Goal: Task Accomplishment & Management: Manage account settings

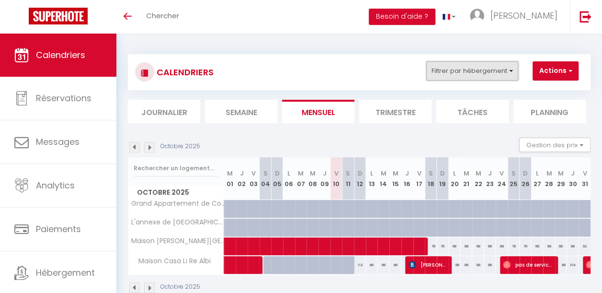
click at [493, 77] on button "Filtrer par hébergement" at bounding box center [472, 70] width 92 height 19
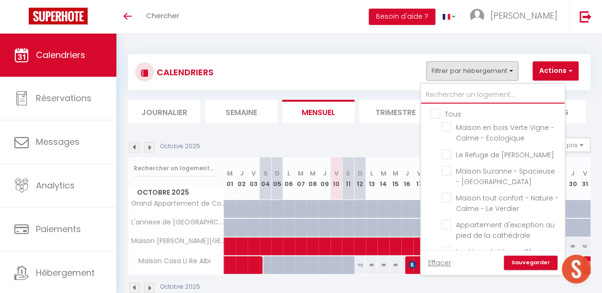
click at [450, 93] on input "text" at bounding box center [493, 94] width 144 height 17
type input "d"
checkbox input "false"
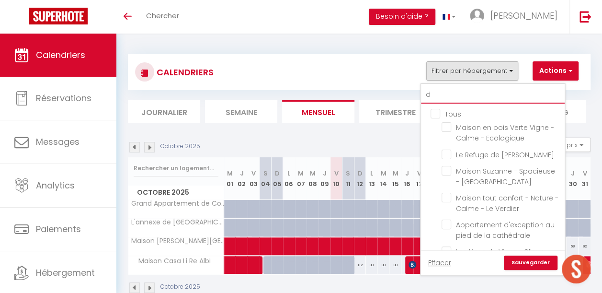
checkbox input "false"
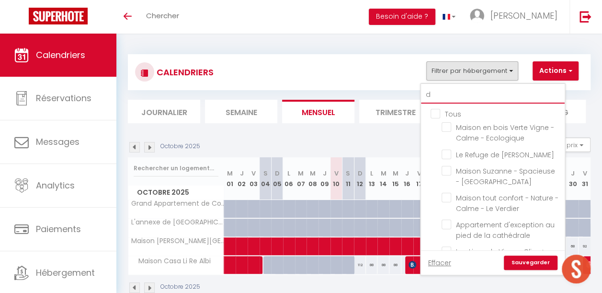
checkbox input "false"
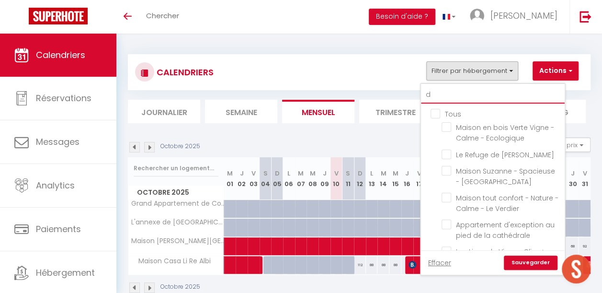
checkbox input "false"
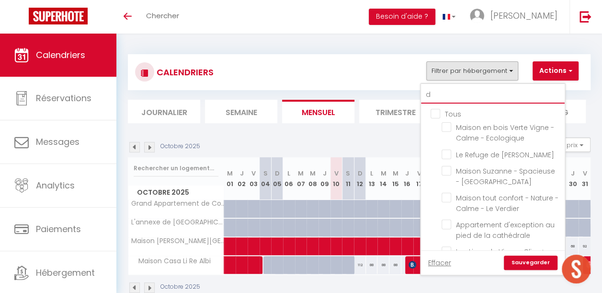
checkbox input "true"
checkbox input "false"
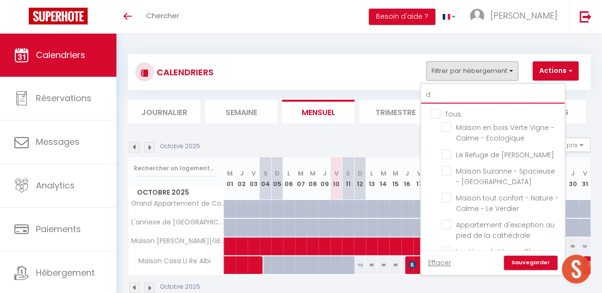
checkbox input "false"
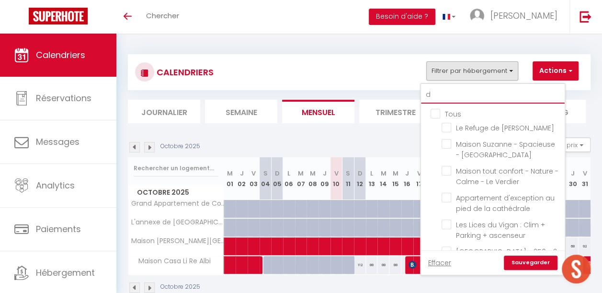
type input "du"
checkbox input "false"
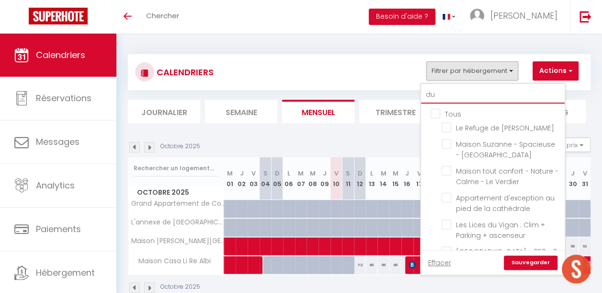
checkbox input "false"
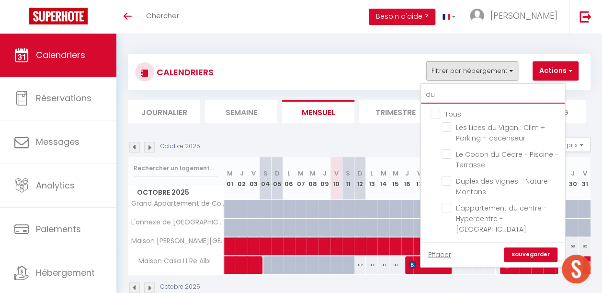
type input "dup"
checkbox input "false"
type input "dupl"
checkbox input "false"
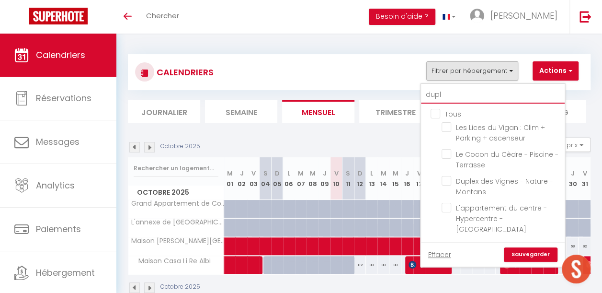
checkbox input "false"
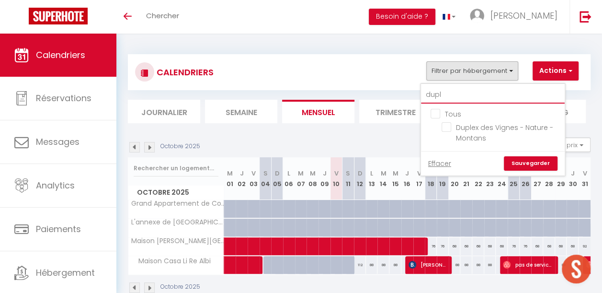
type input "duple"
checkbox input "false"
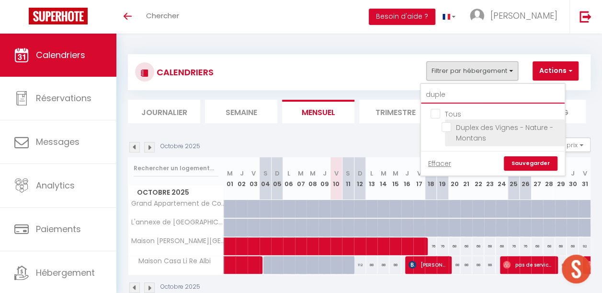
type input "duple"
click at [448, 127] on input "Duplex des Vignes - Nature - Montans" at bounding box center [502, 127] width 120 height 10
checkbox input "true"
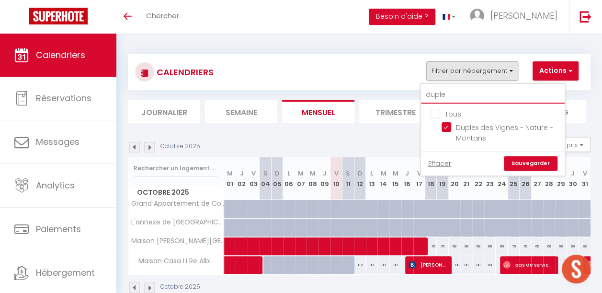
click at [459, 97] on input "duple" at bounding box center [493, 94] width 144 height 17
type input "du"
checkbox input "false"
type input "d"
checkbox input "false"
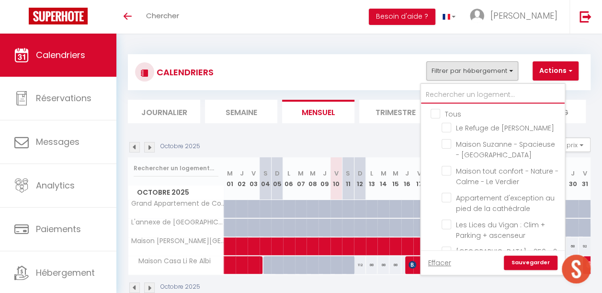
checkbox input "false"
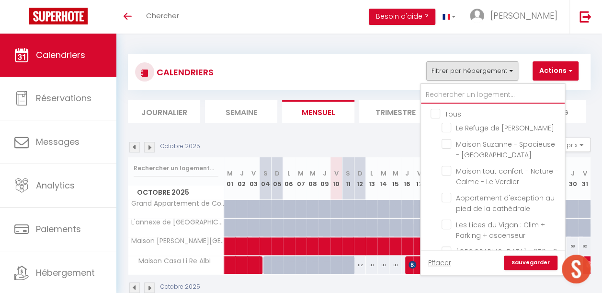
checkbox input "false"
checkbox input "true"
checkbox input "false"
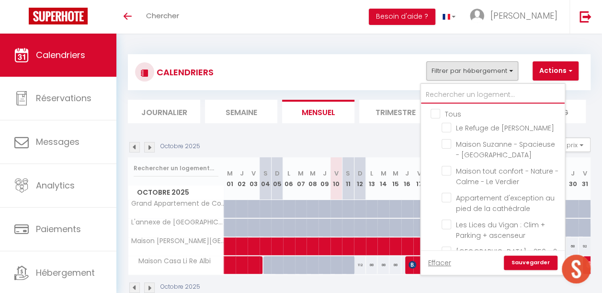
checkbox input "false"
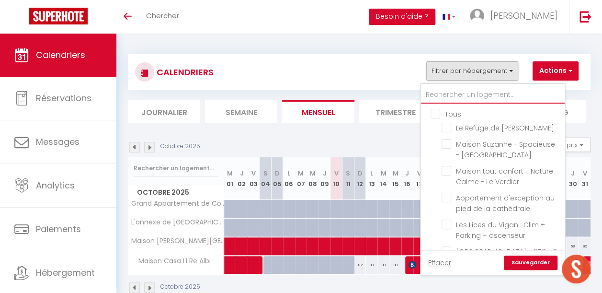
checkbox input "false"
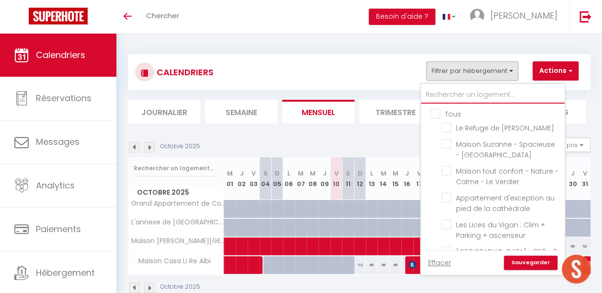
checkbox input "false"
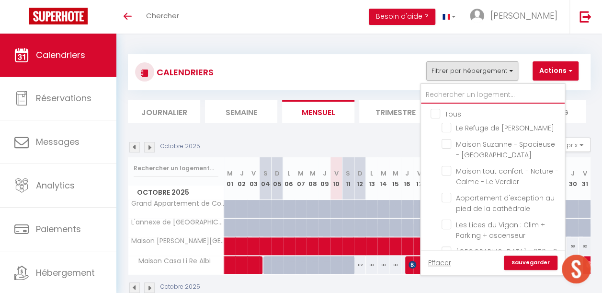
checkbox input "false"
type input "s"
checkbox input "false"
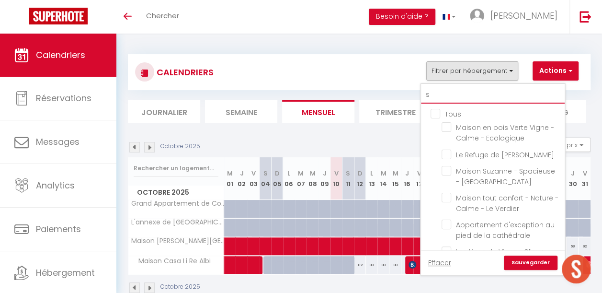
checkbox input "false"
checkbox input "true"
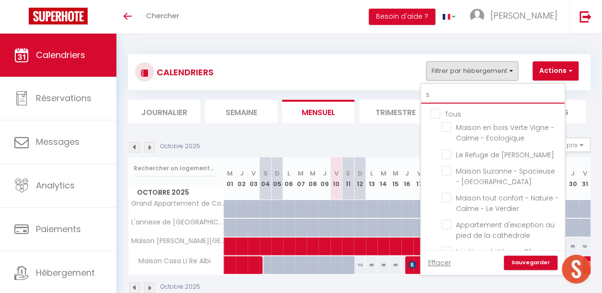
checkbox input "false"
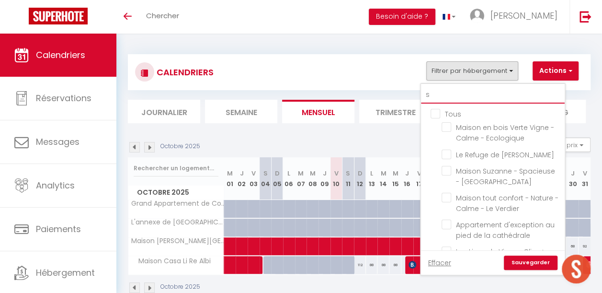
checkbox input "false"
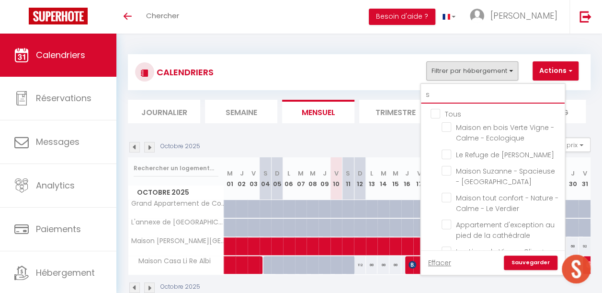
checkbox input "false"
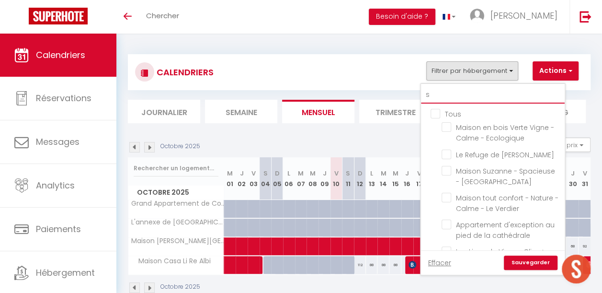
checkbox input "false"
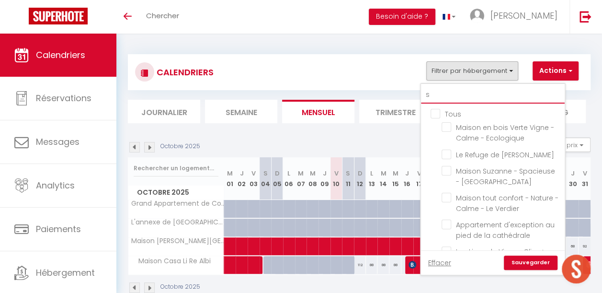
checkbox input "false"
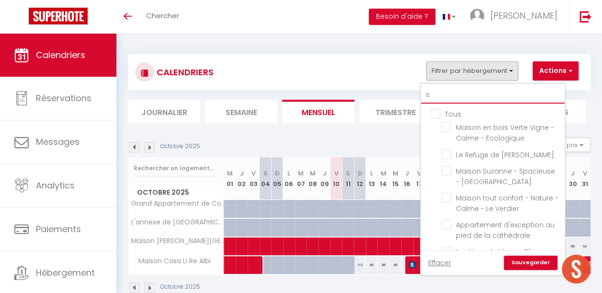
checkbox input "true"
checkbox input "false"
type input "so"
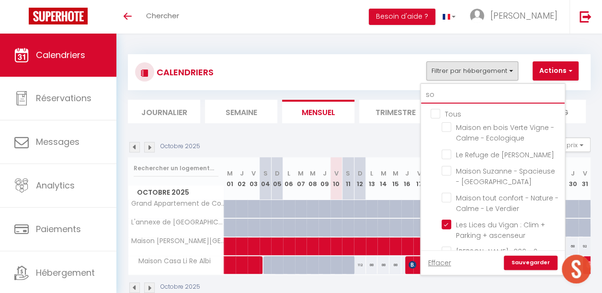
checkbox input "false"
checkbox input "true"
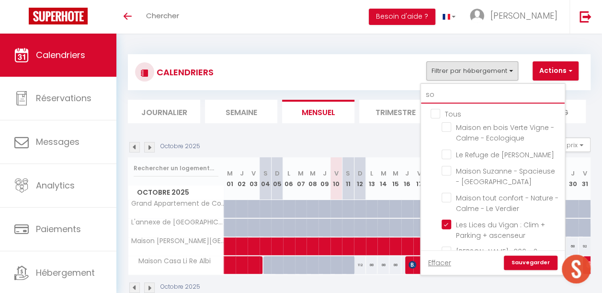
checkbox input "false"
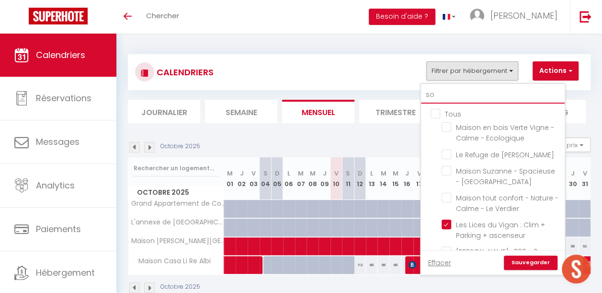
checkbox input "false"
checkbox input "true"
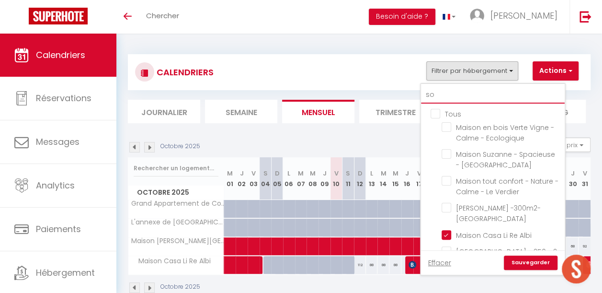
type input "sou"
checkbox input "false"
type input "soul"
checkbox input "false"
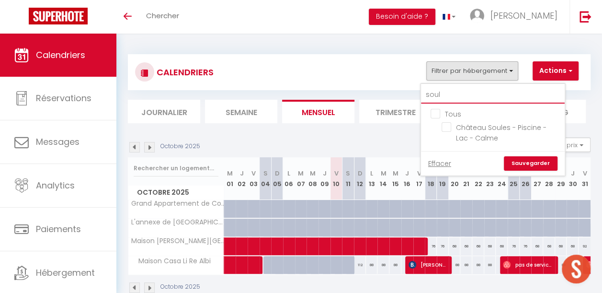
type input "soule"
checkbox input "false"
type input "soules"
checkbox input "false"
type input "soules"
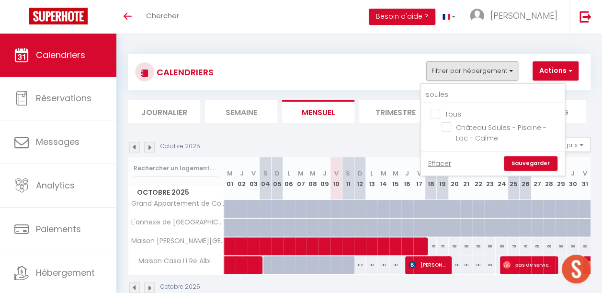
click at [441, 130] on ul "Tous Château Soules - Piscine - Lac - Calme" at bounding box center [493, 127] width 144 height 47
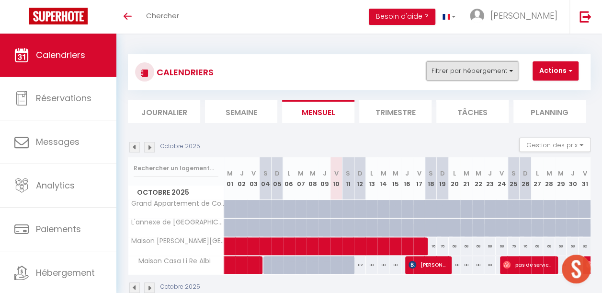
click at [458, 76] on button "Filtrer par hébergement" at bounding box center [472, 70] width 92 height 19
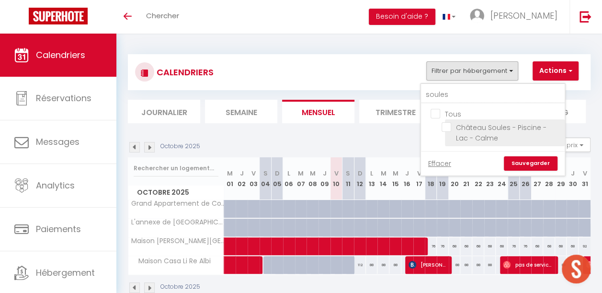
drag, startPoint x: 446, startPoint y: 127, endPoint x: 460, endPoint y: 136, distance: 17.3
click at [446, 127] on input "Château Soules - Piscine - Lac - Calme" at bounding box center [502, 127] width 120 height 10
checkbox input "true"
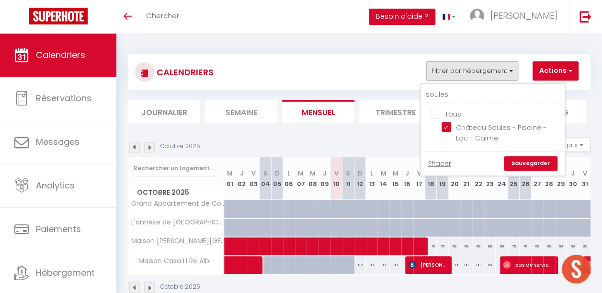
click at [530, 163] on link "Sauvegarder" at bounding box center [531, 163] width 54 height 14
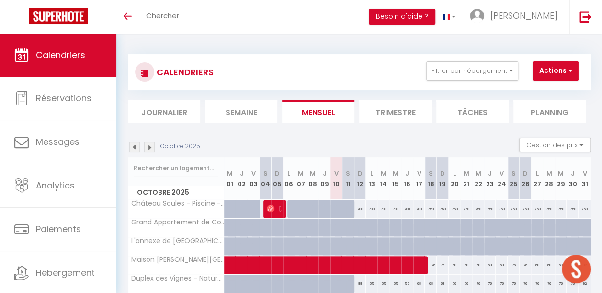
scroll to position [64, 0]
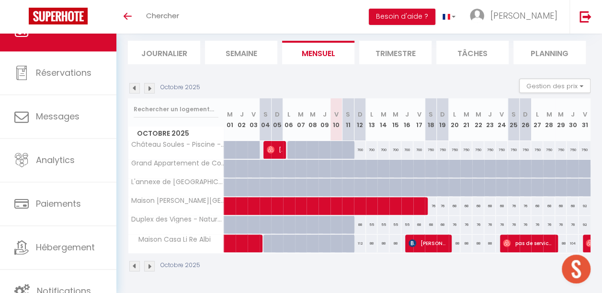
click at [148, 83] on img at bounding box center [149, 88] width 11 height 11
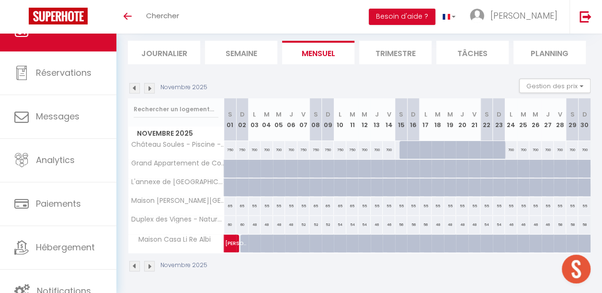
click at [135, 83] on img at bounding box center [134, 88] width 11 height 11
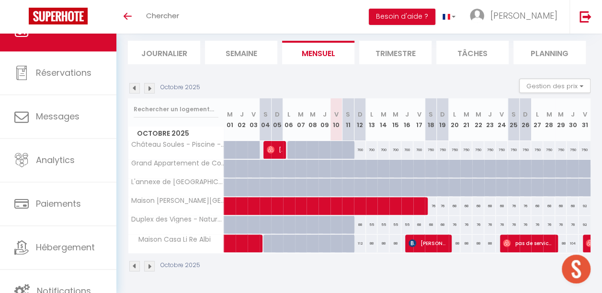
click at [153, 83] on img at bounding box center [149, 88] width 11 height 11
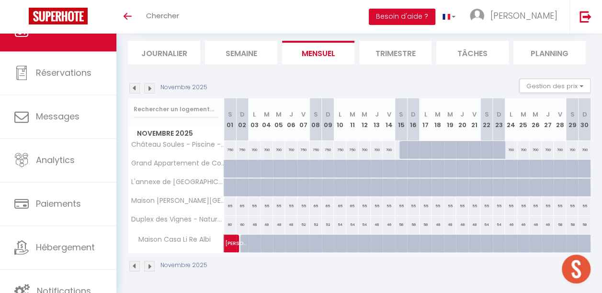
click at [153, 83] on img at bounding box center [149, 88] width 11 height 11
select select
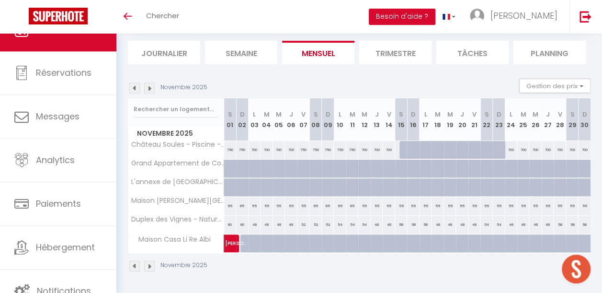
select select
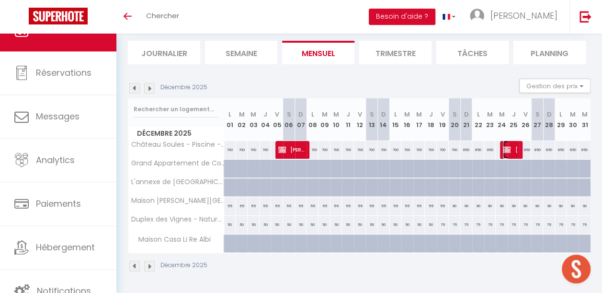
click at [504, 146] on img at bounding box center [507, 150] width 8 height 8
select select "OK"
select select "KO"
select select "1"
select select "0"
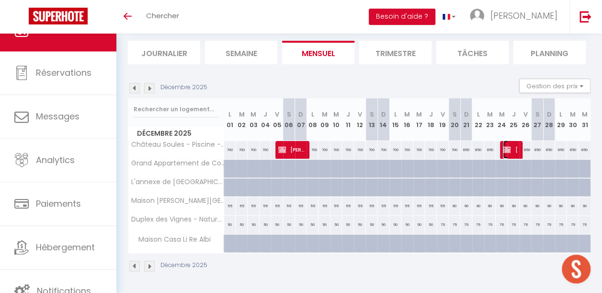
select select "1"
select select
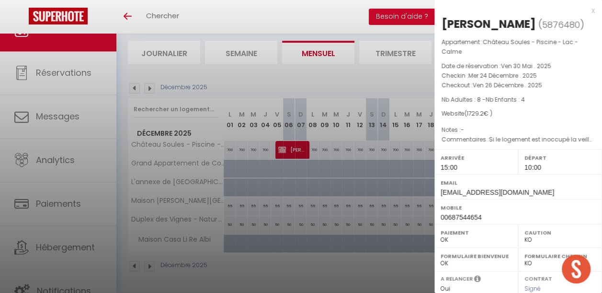
click at [149, 81] on div at bounding box center [301, 146] width 602 height 293
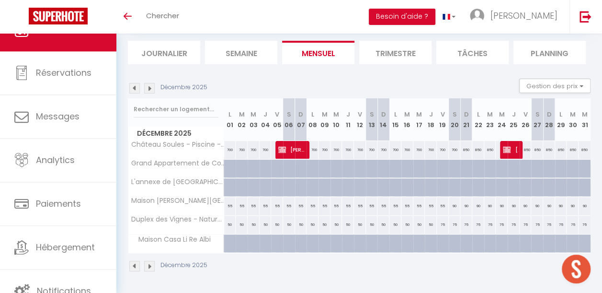
click at [149, 83] on img at bounding box center [149, 88] width 11 height 11
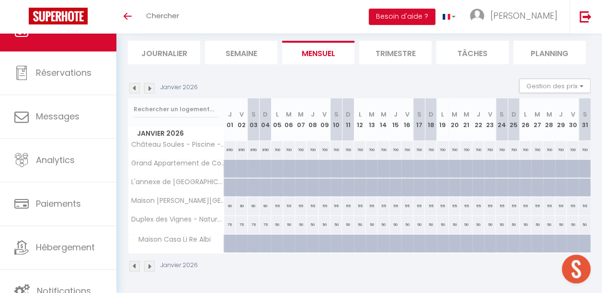
click at [149, 83] on img at bounding box center [149, 88] width 11 height 11
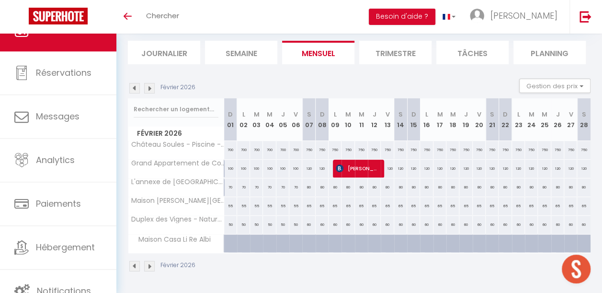
click at [149, 83] on img at bounding box center [149, 88] width 11 height 11
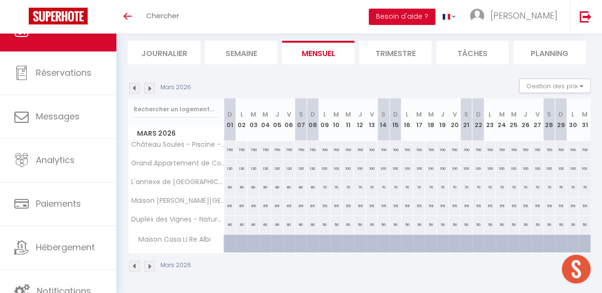
click at [149, 83] on img at bounding box center [149, 88] width 11 height 11
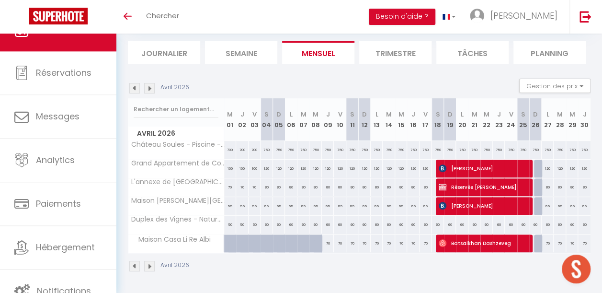
click at [149, 83] on img at bounding box center [149, 88] width 11 height 11
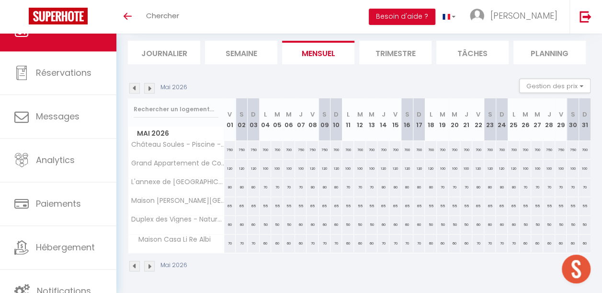
click at [149, 83] on img at bounding box center [149, 88] width 11 height 11
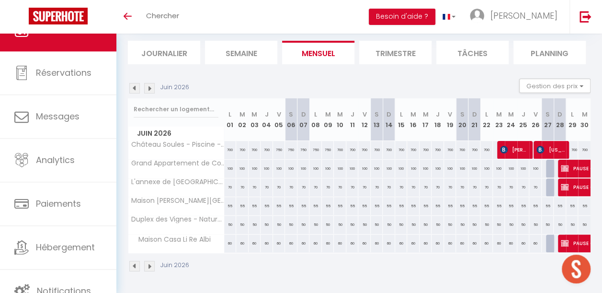
click at [149, 83] on img at bounding box center [149, 88] width 11 height 11
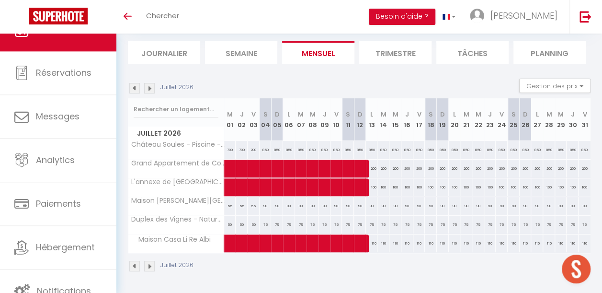
click at [149, 83] on img at bounding box center [149, 88] width 11 height 11
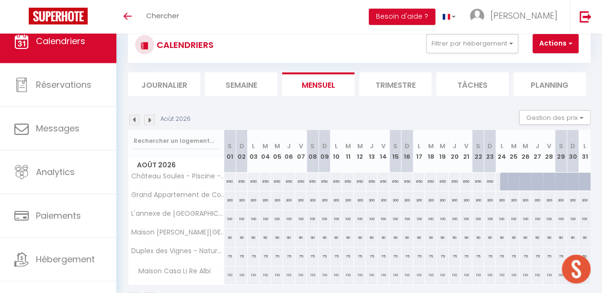
scroll to position [0, 0]
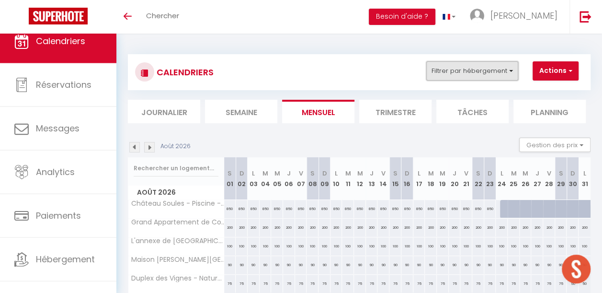
click at [469, 69] on button "Filtrer par hébergement" at bounding box center [472, 70] width 92 height 19
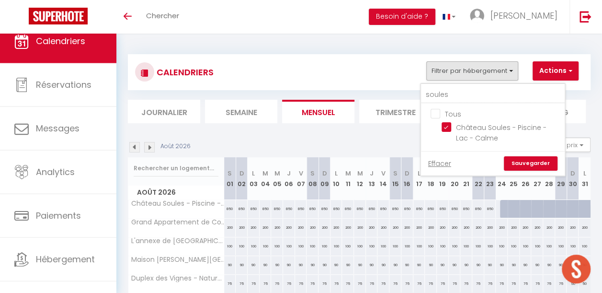
click at [437, 116] on input "Tous" at bounding box center [503, 113] width 144 height 10
click at [432, 166] on link "Effacer" at bounding box center [439, 163] width 23 height 11
checkbox input "false"
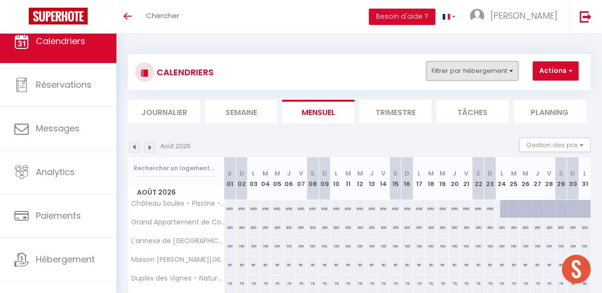
click at [457, 77] on button "Filtrer par hébergement" at bounding box center [472, 70] width 92 height 19
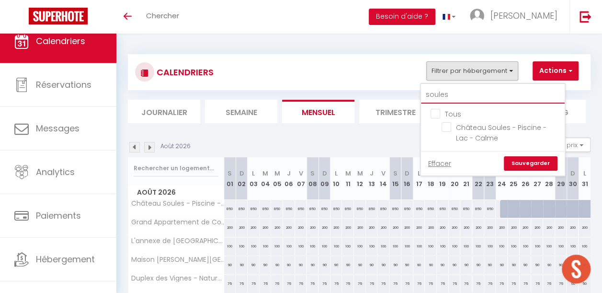
click at [452, 91] on input "soules" at bounding box center [493, 94] width 144 height 17
type input "soule"
checkbox input "false"
type input "soul"
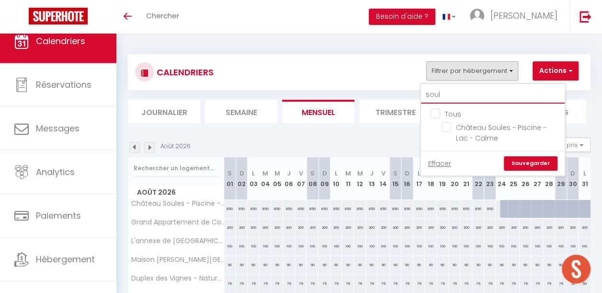
checkbox input "false"
type input "sou"
checkbox input "false"
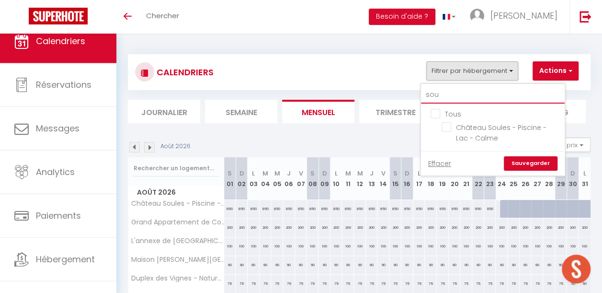
type input "so"
checkbox input "false"
type input "s"
checkbox input "false"
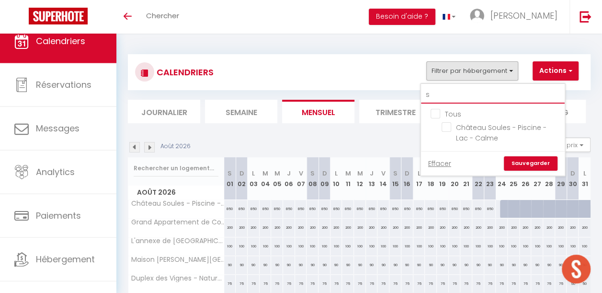
checkbox input "false"
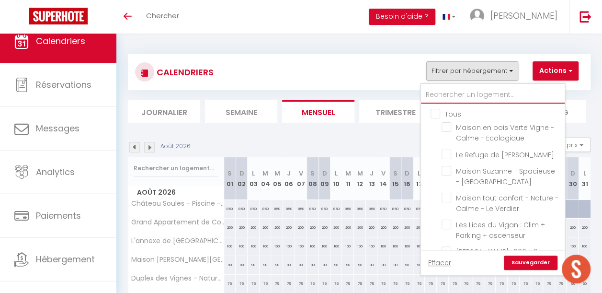
checkbox input "false"
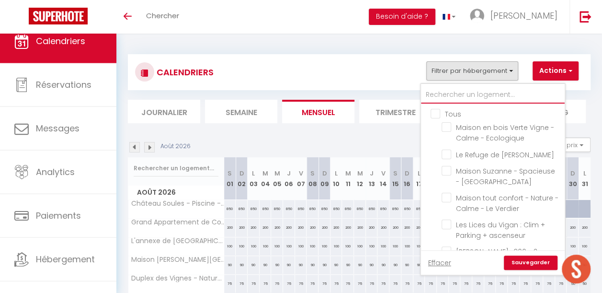
checkbox input "false"
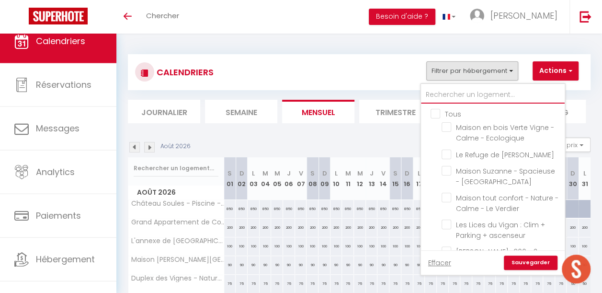
checkbox input "false"
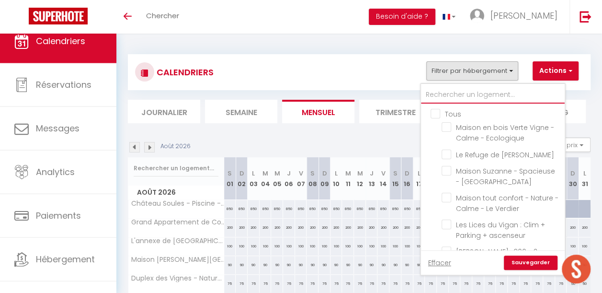
checkbox input "false"
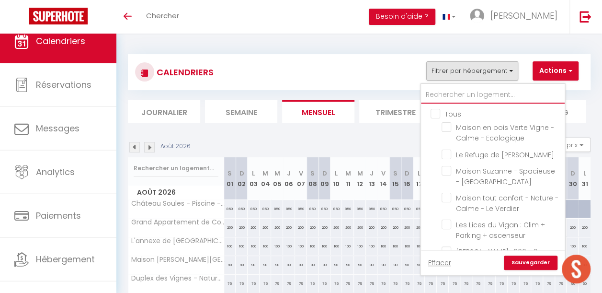
checkbox input "false"
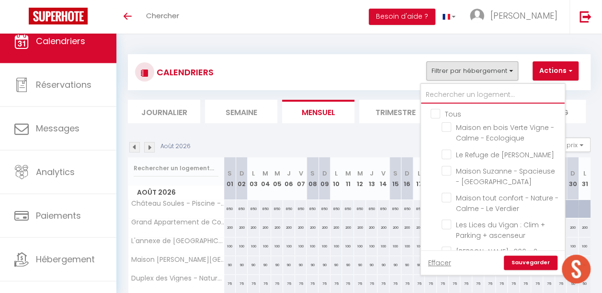
checkbox input "false"
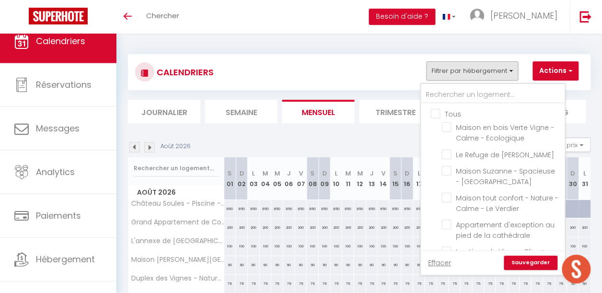
click at [438, 115] on input "Tous" at bounding box center [503, 113] width 144 height 10
click at [533, 260] on link "Sauvegarder" at bounding box center [531, 262] width 54 height 14
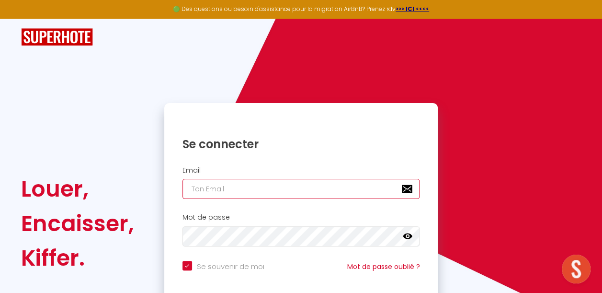
click at [225, 186] on input "email" at bounding box center [302, 189] width 238 height 20
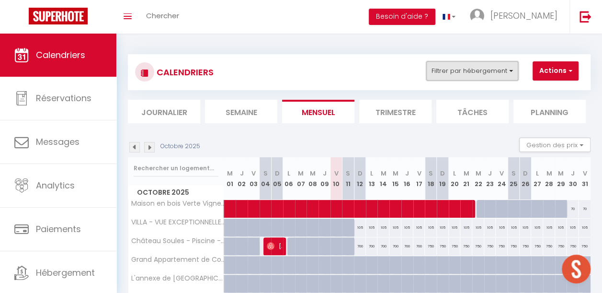
click at [443, 66] on button "Filtrer par hébergement" at bounding box center [472, 70] width 92 height 19
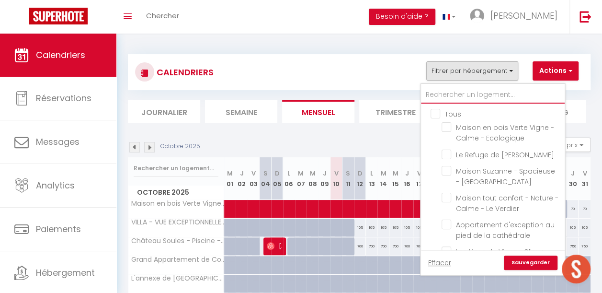
click at [439, 97] on input "text" at bounding box center [493, 94] width 144 height 17
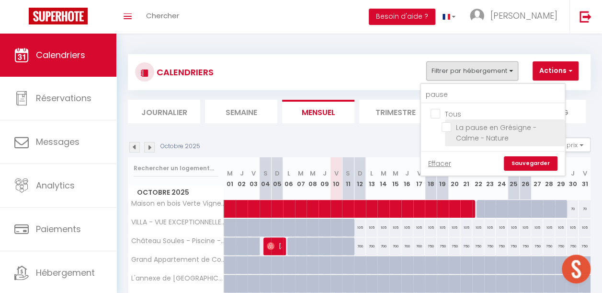
click at [447, 122] on input "La pause en Grésigne - Calme - Nature" at bounding box center [502, 127] width 120 height 10
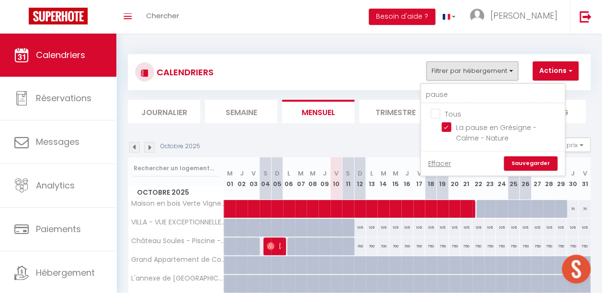
click at [538, 161] on link "Sauvegarder" at bounding box center [531, 163] width 54 height 14
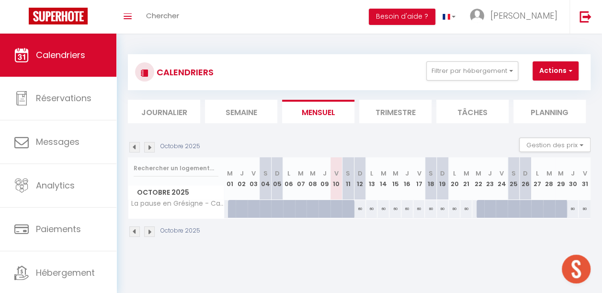
click at [147, 146] on img at bounding box center [149, 147] width 11 height 11
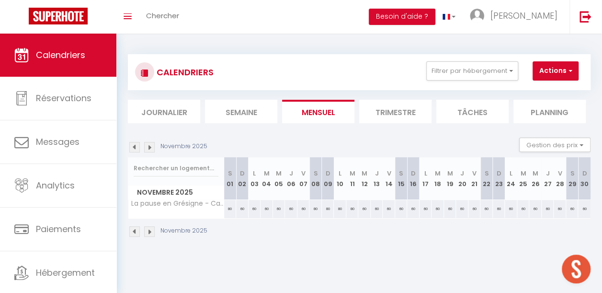
click at [147, 146] on img at bounding box center [149, 147] width 11 height 11
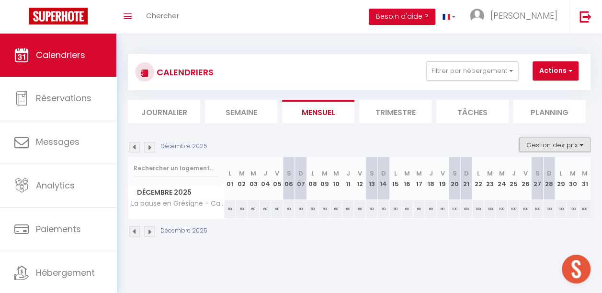
click at [524, 143] on button "Gestion des prix" at bounding box center [554, 145] width 71 height 14
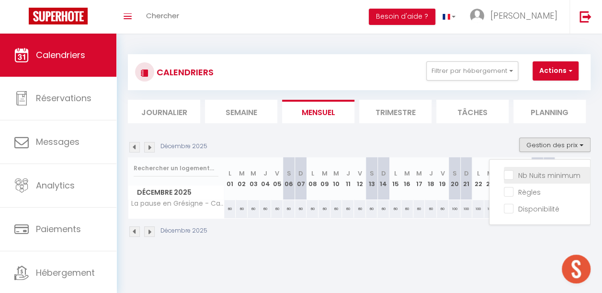
click at [525, 171] on input "Nb Nuits minimum" at bounding box center [547, 175] width 86 height 10
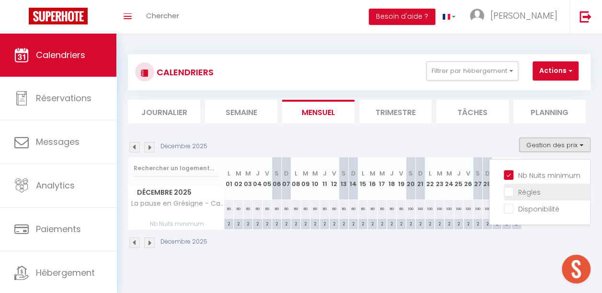
click at [521, 196] on input "Règles" at bounding box center [547, 191] width 86 height 10
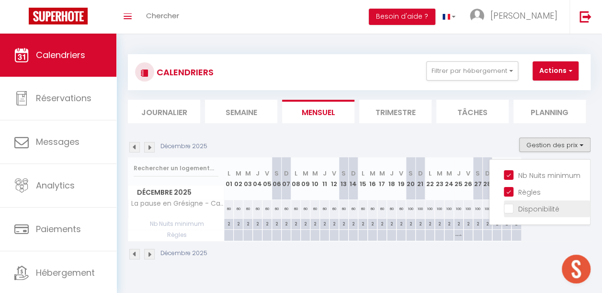
click at [523, 212] on input "Disponibilité" at bounding box center [547, 208] width 86 height 10
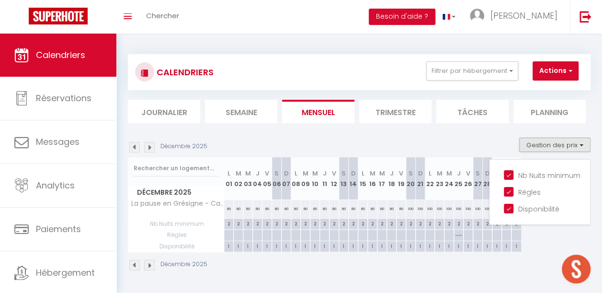
click at [458, 261] on div "Décembre 2025" at bounding box center [359, 266] width 463 height 28
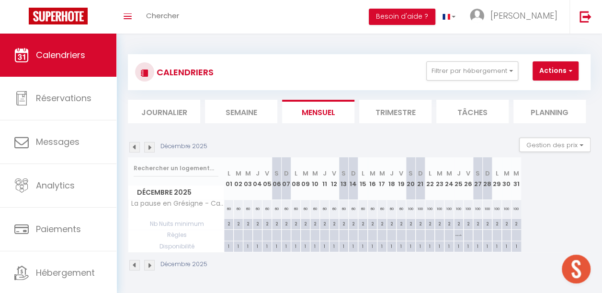
click at [150, 145] on img at bounding box center [149, 147] width 11 height 11
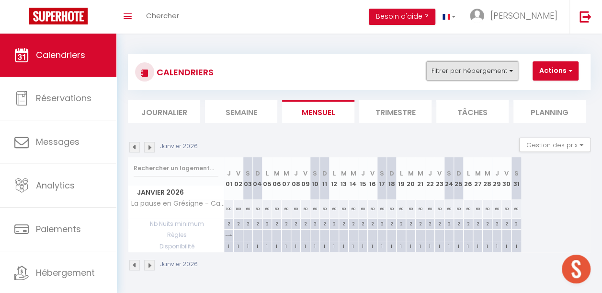
click at [438, 76] on button "Filtrer par hébergement" at bounding box center [472, 70] width 92 height 19
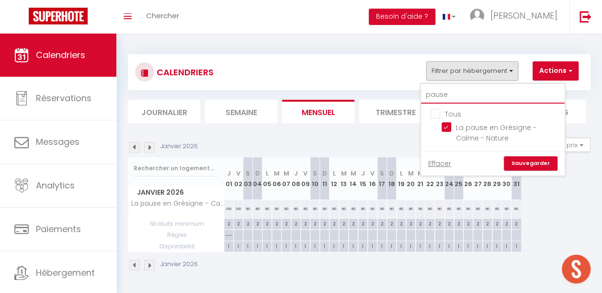
drag, startPoint x: 449, startPoint y: 95, endPoint x: 383, endPoint y: 93, distance: 66.2
click at [383, 93] on div "CALENDRIERS Filtrer par hébergement pause Tous La pause en Grésigne - Calme - N…" at bounding box center [359, 88] width 463 height 69
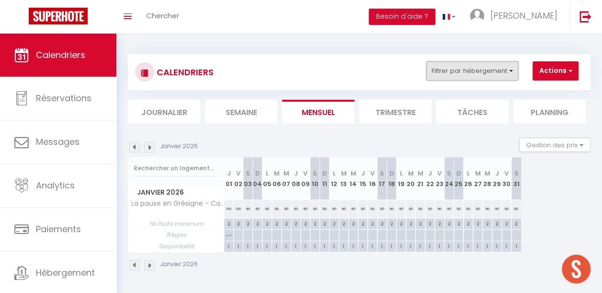
click at [452, 70] on button "Filtrer par hébergement" at bounding box center [472, 70] width 92 height 19
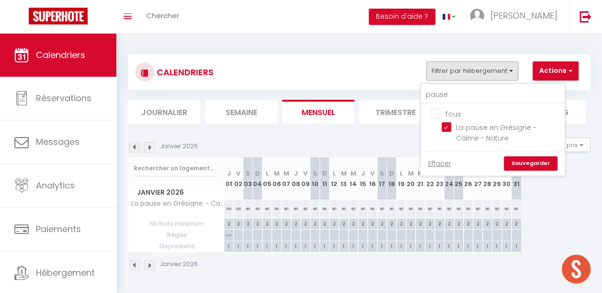
click at [438, 113] on input "Tous" at bounding box center [503, 113] width 144 height 10
click at [513, 157] on link "Sauvegarder" at bounding box center [531, 163] width 54 height 14
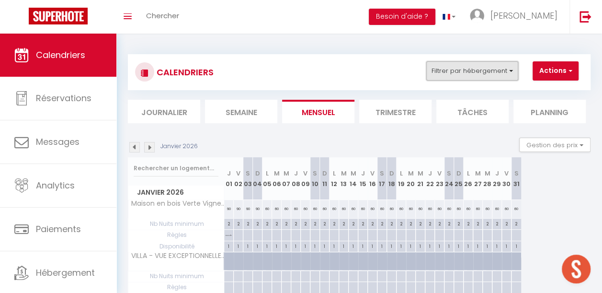
click at [465, 69] on button "Filtrer par hébergement" at bounding box center [472, 70] width 92 height 19
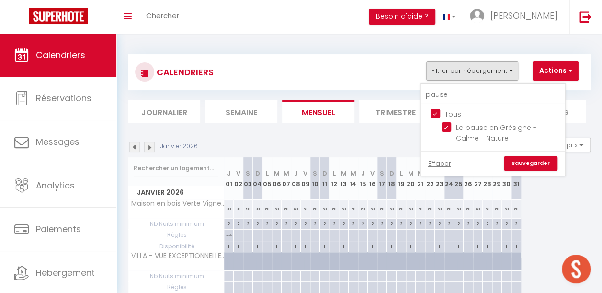
click at [436, 113] on input "Tous" at bounding box center [503, 113] width 144 height 10
drag, startPoint x: 441, startPoint y: 165, endPoint x: 521, endPoint y: 168, distance: 80.1
click at [441, 165] on link "Effacer" at bounding box center [439, 163] width 23 height 11
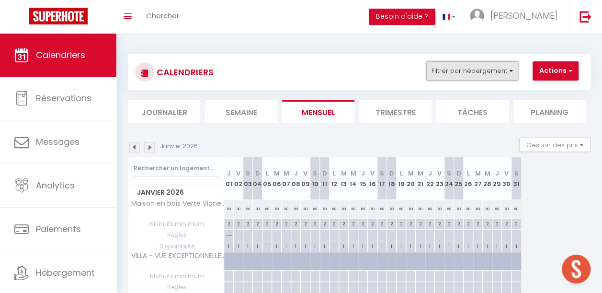
click at [475, 68] on button "Filtrer par hébergement" at bounding box center [472, 70] width 92 height 19
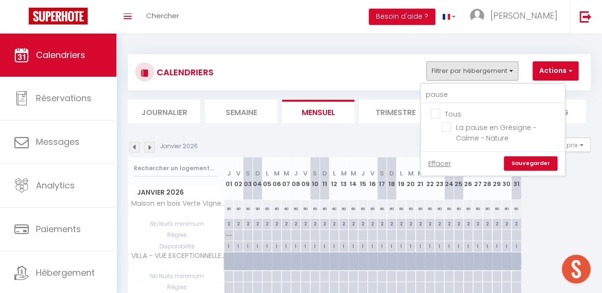
click at [531, 162] on link "Sauvegarder" at bounding box center [531, 163] width 54 height 14
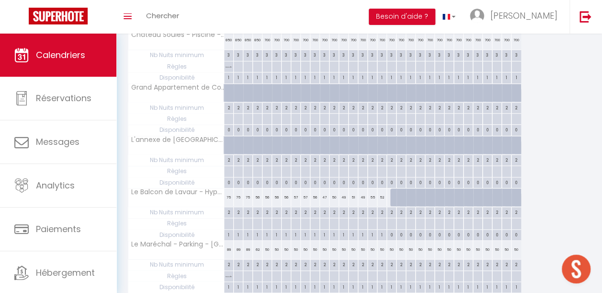
scroll to position [288, 0]
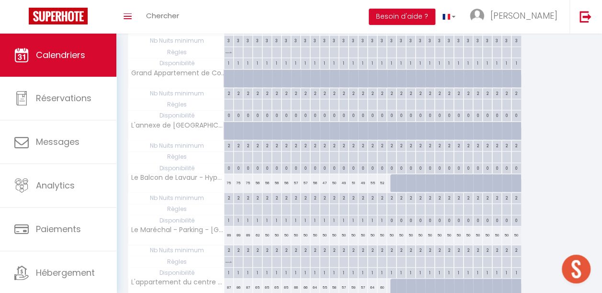
click at [230, 204] on div at bounding box center [229, 209] width 10 height 11
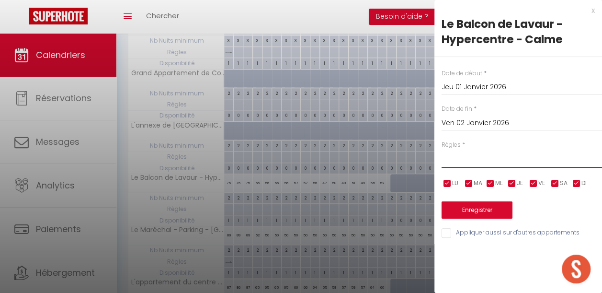
click at [484, 166] on select "Aucun No Checkin No Checkout Pas d'arrivée / Pas de départ" at bounding box center [522, 159] width 161 height 18
click at [442, 150] on select "Aucun No Checkin No Checkout Pas d'arrivée / Pas de départ" at bounding box center [522, 159] width 161 height 18
click at [470, 206] on button "Enregistrer" at bounding box center [477, 209] width 71 height 17
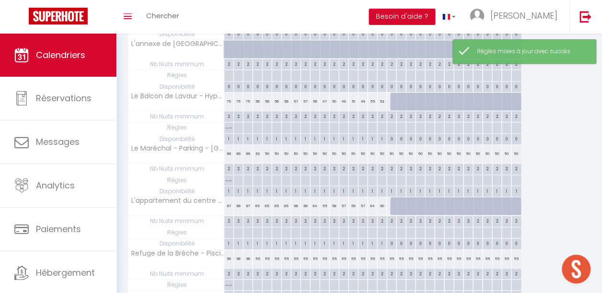
scroll to position [383, 0]
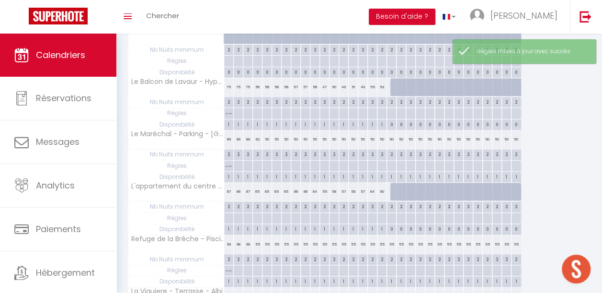
click at [227, 213] on div at bounding box center [229, 218] width 10 height 11
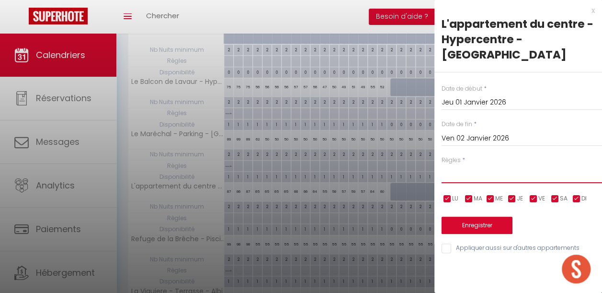
click at [458, 165] on select "Aucun No Checkin No Checkout Pas d'arrivée / Pas de départ" at bounding box center [522, 174] width 161 height 18
click at [442, 165] on select "Aucun No Checkin No Checkout Pas d'arrivée / Pas de départ" at bounding box center [522, 174] width 161 height 18
click at [471, 217] on button "Enregistrer" at bounding box center [477, 225] width 71 height 17
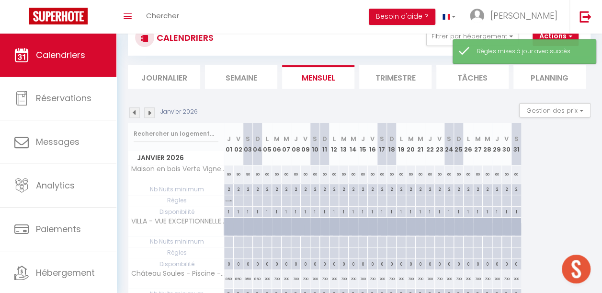
scroll to position [0, 0]
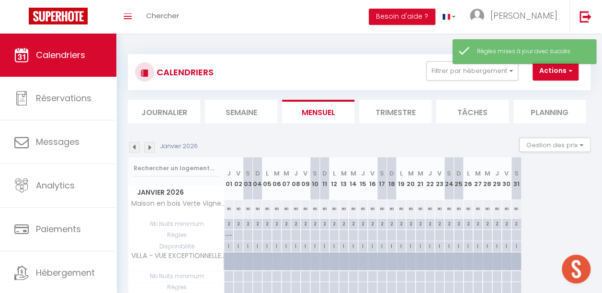
click at [133, 146] on img at bounding box center [134, 147] width 11 height 11
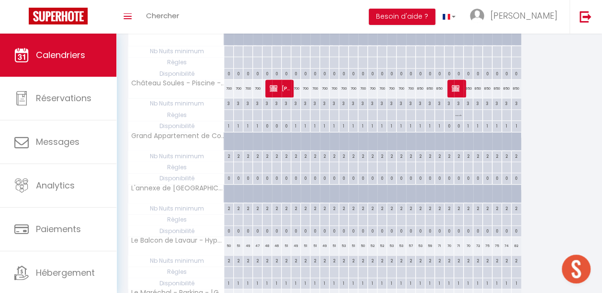
scroll to position [240, 0]
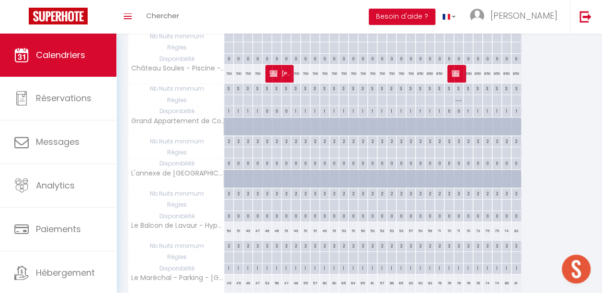
click at [458, 252] on div at bounding box center [459, 257] width 10 height 11
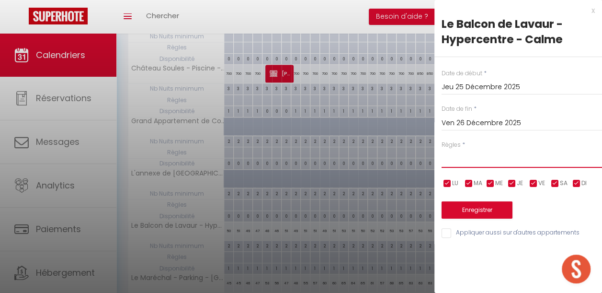
drag, startPoint x: 459, startPoint y: 161, endPoint x: 458, endPoint y: 167, distance: 6.3
click at [459, 160] on select "Aucun No Checkin No Checkout Pas d'arrivée / Pas de départ" at bounding box center [522, 159] width 161 height 18
click at [442, 150] on select "Aucun No Checkin No Checkout Pas d'arrivée / Pas de départ" at bounding box center [522, 159] width 161 height 18
click at [462, 212] on button "Enregistrer" at bounding box center [477, 209] width 71 height 17
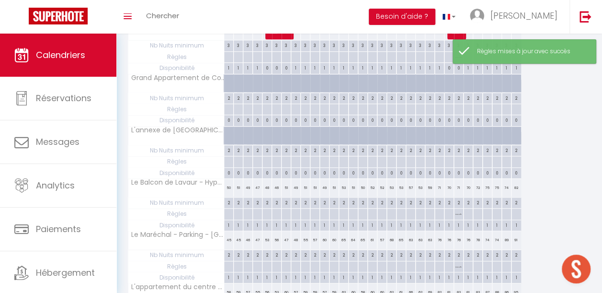
scroll to position [288, 0]
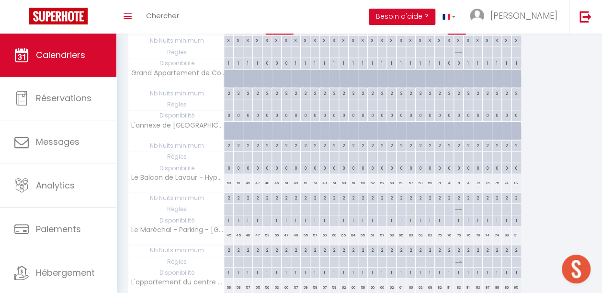
click at [460, 153] on div at bounding box center [459, 156] width 10 height 11
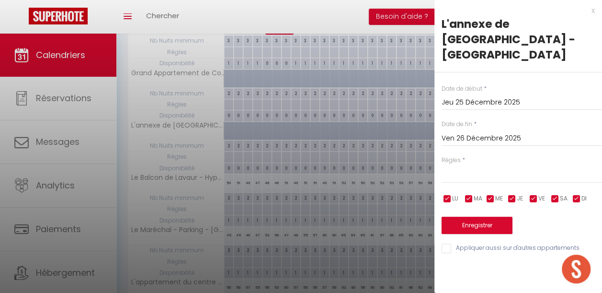
click at [397, 209] on div at bounding box center [301, 146] width 602 height 293
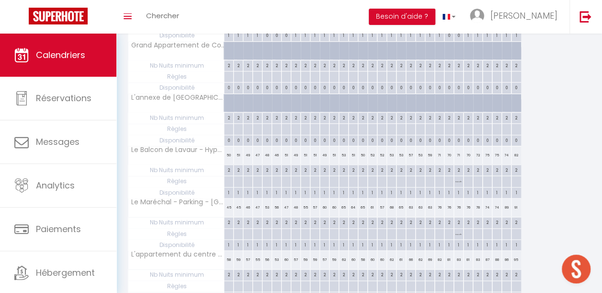
scroll to position [335, 0]
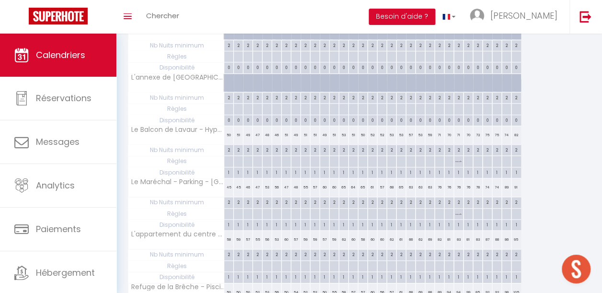
click at [458, 261] on div at bounding box center [459, 266] width 10 height 11
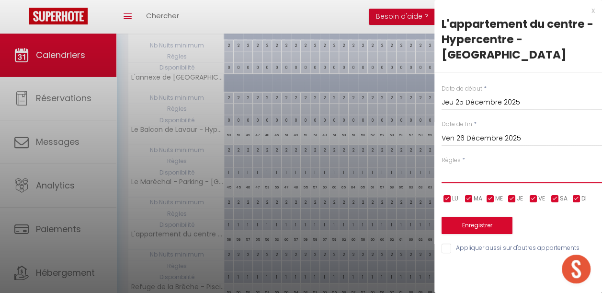
click at [461, 165] on select "Aucun No Checkin No Checkout Pas d'arrivée / Pas de départ" at bounding box center [522, 174] width 161 height 18
click at [442, 165] on select "Aucun No Checkin No Checkout Pas d'arrivée / Pas de départ" at bounding box center [522, 174] width 161 height 18
click at [461, 217] on button "Enregistrer" at bounding box center [477, 225] width 71 height 17
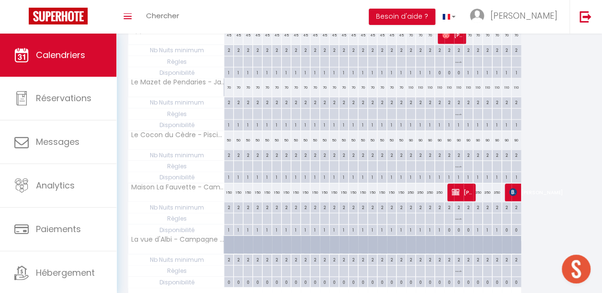
scroll to position [1006, 0]
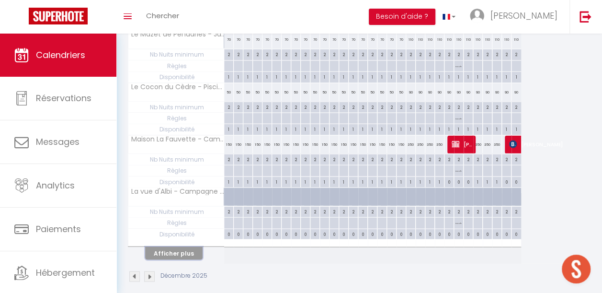
click at [179, 247] on button "Afficher plus" at bounding box center [174, 253] width 58 height 13
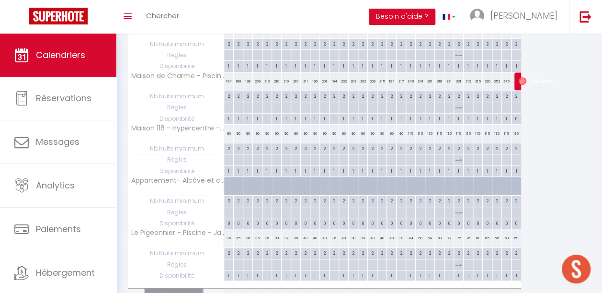
scroll to position [2013, 0]
click at [196, 288] on button "Afficher plus" at bounding box center [174, 294] width 58 height 13
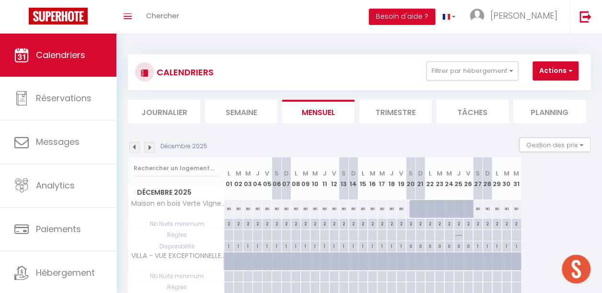
scroll to position [0, 0]
click at [149, 146] on img at bounding box center [149, 147] width 11 height 11
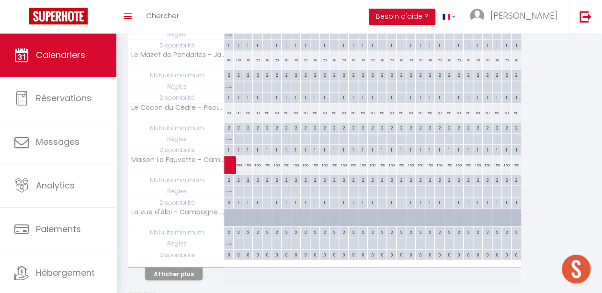
scroll to position [1006, 0]
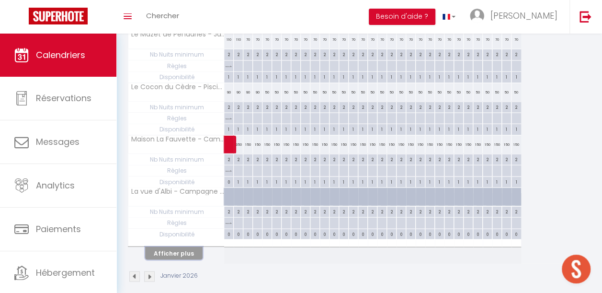
click at [164, 247] on button "Afficher plus" at bounding box center [174, 253] width 58 height 13
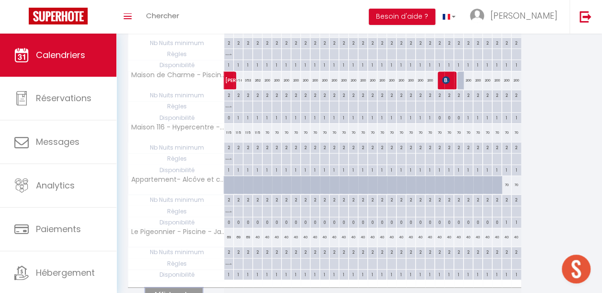
scroll to position [2043, 0]
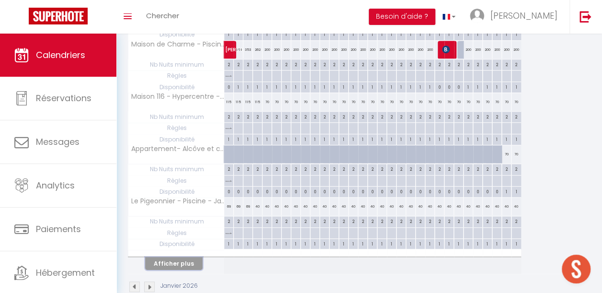
click at [186, 257] on button "Afficher plus" at bounding box center [174, 263] width 58 height 13
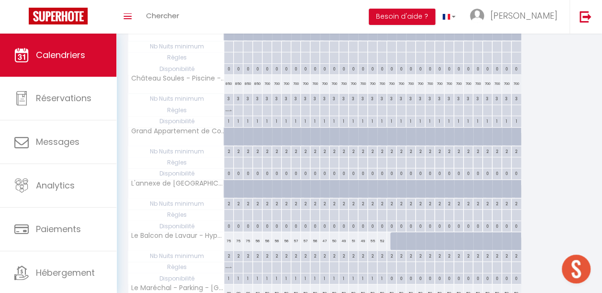
scroll to position [0, 0]
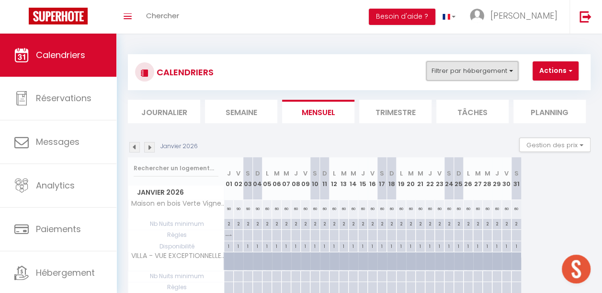
click at [465, 76] on button "Filtrer par hébergement" at bounding box center [472, 70] width 92 height 19
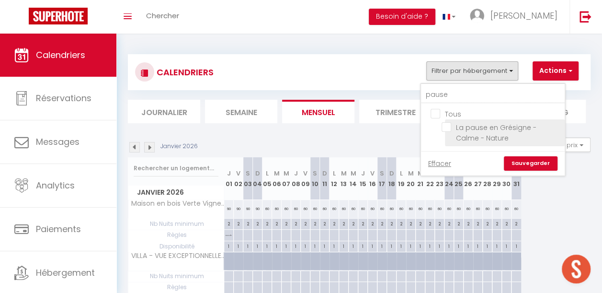
click at [448, 120] on li "La pause en Grésigne - Calme - Nature" at bounding box center [505, 132] width 120 height 27
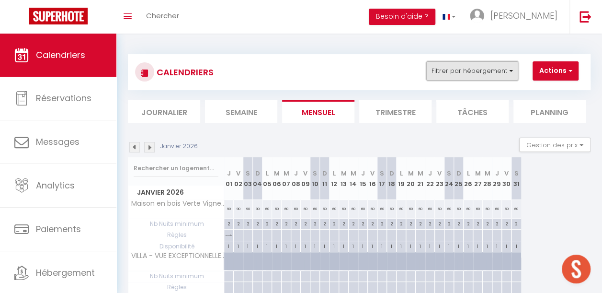
click at [442, 65] on button "Filtrer par hébergement" at bounding box center [472, 70] width 92 height 19
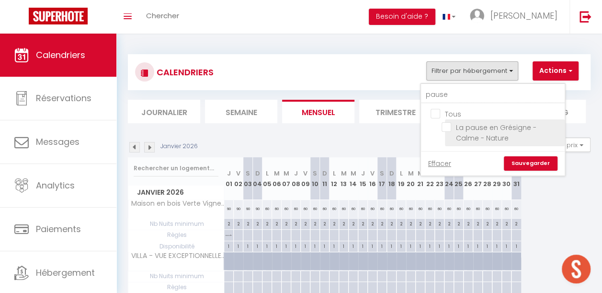
click at [447, 127] on input "La pause en Grésigne - Calme - Nature" at bounding box center [502, 127] width 120 height 10
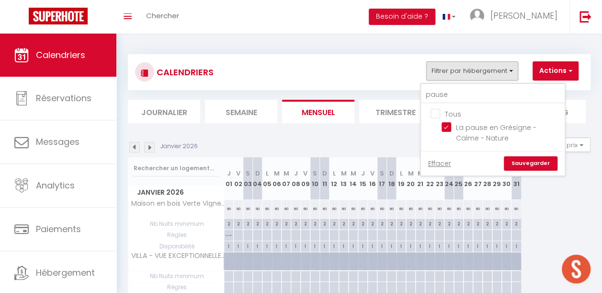
click at [516, 162] on link "Sauvegarder" at bounding box center [531, 163] width 54 height 14
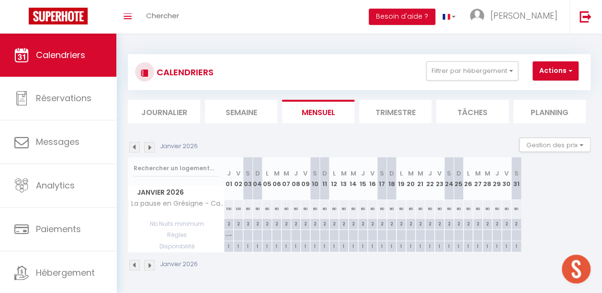
click at [135, 145] on img at bounding box center [134, 147] width 11 height 11
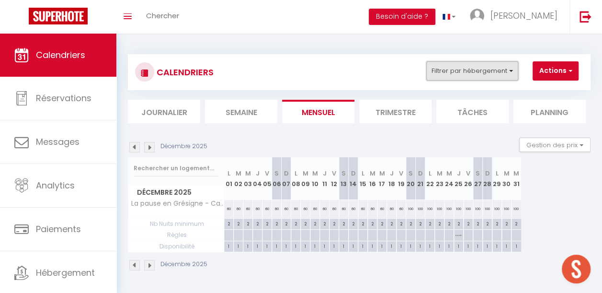
click at [463, 67] on button "Filtrer par hébergement" at bounding box center [472, 70] width 92 height 19
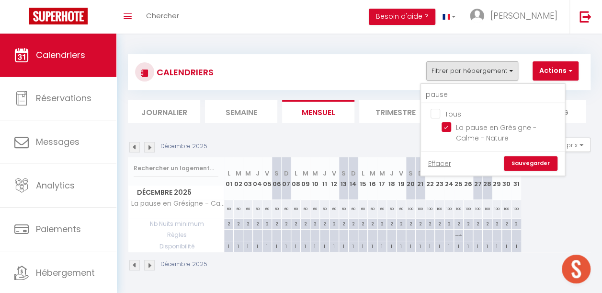
click at [446, 129] on input "La pause en Grésigne - Calme - Nature" at bounding box center [502, 127] width 120 height 10
click at [455, 93] on input "pause" at bounding box center [493, 94] width 144 height 17
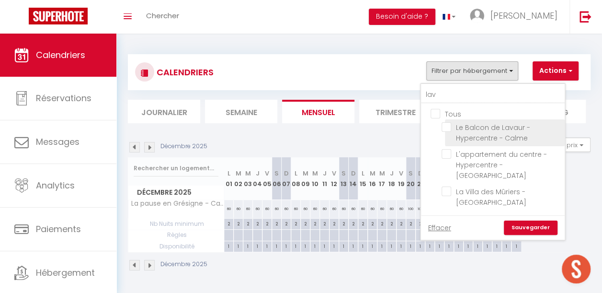
click at [447, 125] on input "Le Balcon de Lavaur - Hypercentre - Calme" at bounding box center [502, 127] width 120 height 10
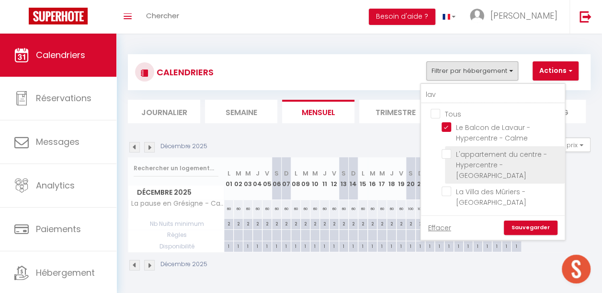
click at [450, 152] on input "L'appartement du centre - Hypercentre - [GEOGRAPHIC_DATA]" at bounding box center [502, 154] width 120 height 10
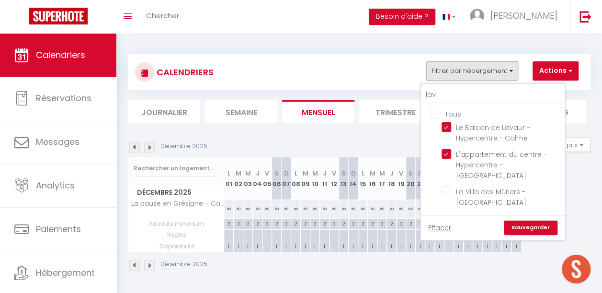
click at [523, 220] on link "Sauvegarder" at bounding box center [531, 227] width 54 height 14
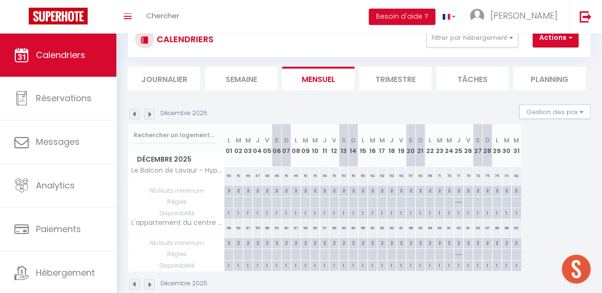
scroll to position [48, 0]
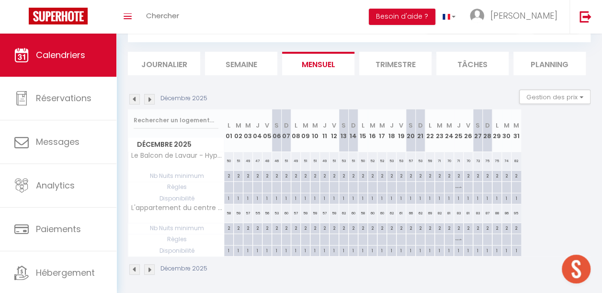
click at [133, 100] on img at bounding box center [134, 99] width 11 height 11
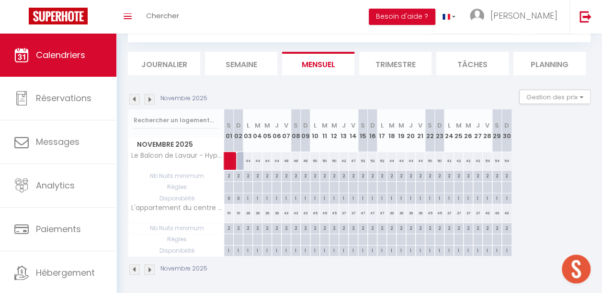
click at [152, 99] on img at bounding box center [149, 99] width 11 height 11
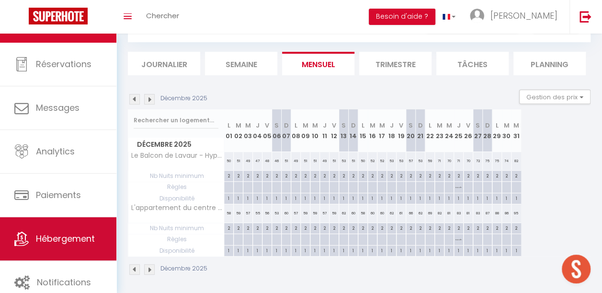
scroll to position [43, 0]
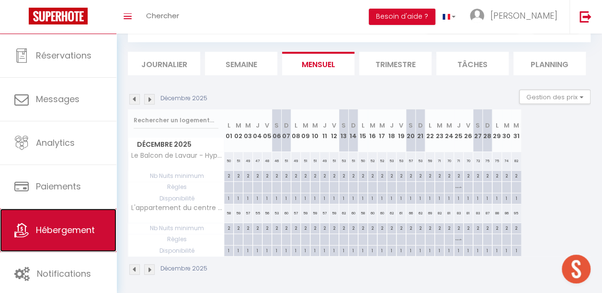
click at [71, 228] on span "Hébergement" at bounding box center [65, 230] width 59 height 12
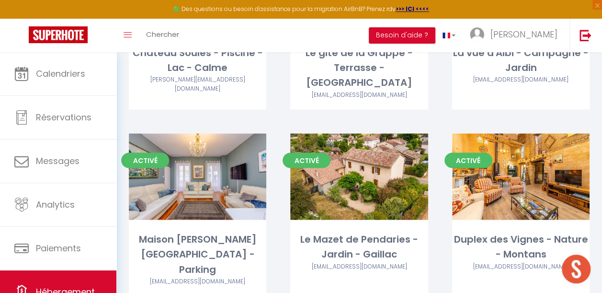
scroll to position [2592, 0]
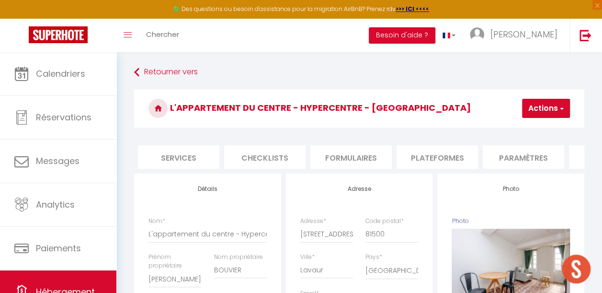
scroll to position [0, 256]
click at [428, 157] on li "Plateformes" at bounding box center [436, 156] width 81 height 23
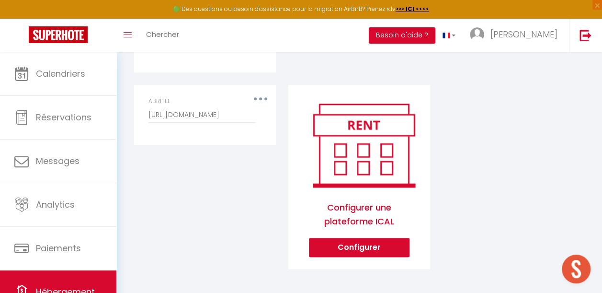
scroll to position [483, 0]
click at [254, 94] on button "button" at bounding box center [260, 99] width 25 height 18
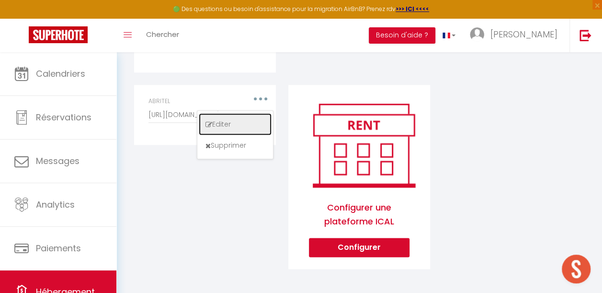
click at [227, 127] on button "Editer" at bounding box center [235, 124] width 71 height 20
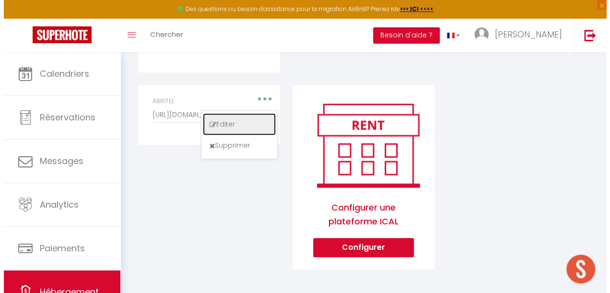
scroll to position [476, 0]
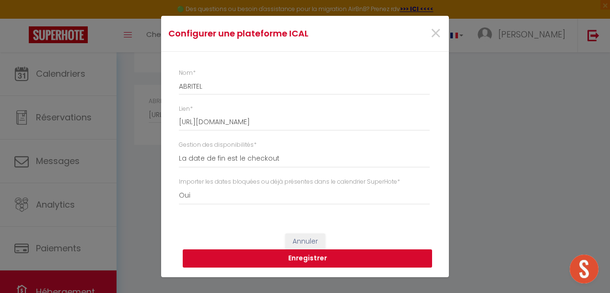
click at [308, 256] on button "Enregistrer" at bounding box center [307, 258] width 249 height 18
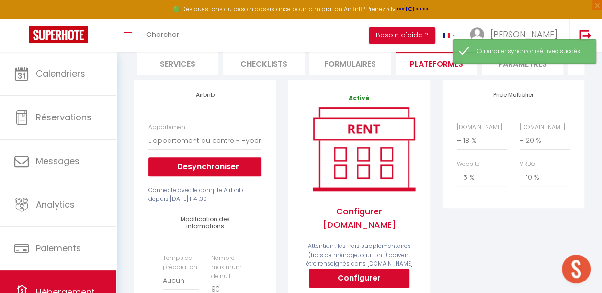
scroll to position [0, 0]
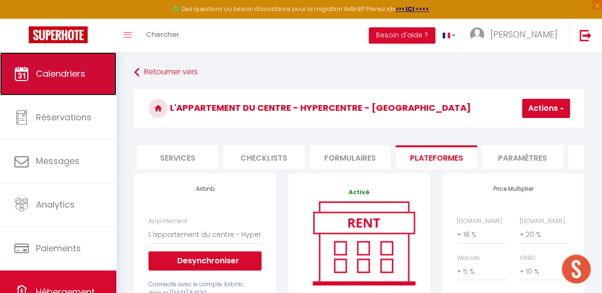
click at [60, 87] on link "Calendriers" at bounding box center [58, 73] width 116 height 43
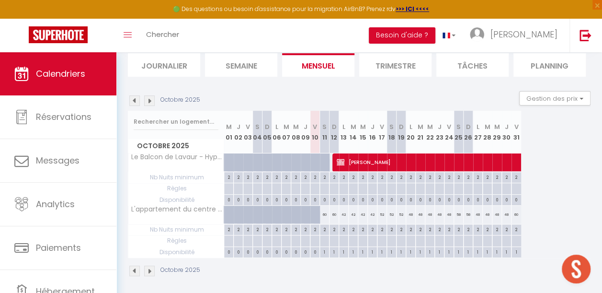
scroll to position [75, 0]
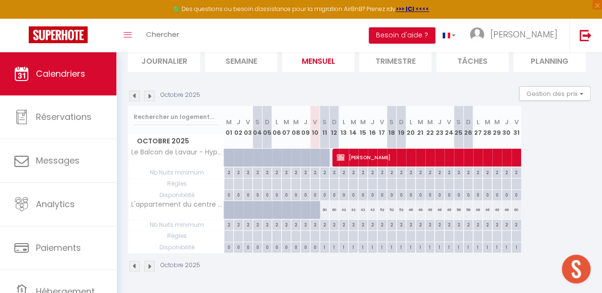
click at [150, 91] on img at bounding box center [149, 96] width 11 height 11
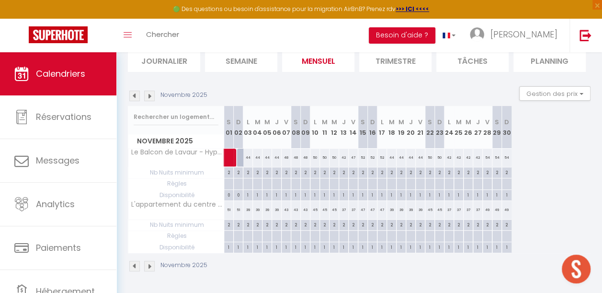
click at [139, 91] on img at bounding box center [134, 96] width 11 height 11
